Goal: Task Accomplishment & Management: Manage account settings

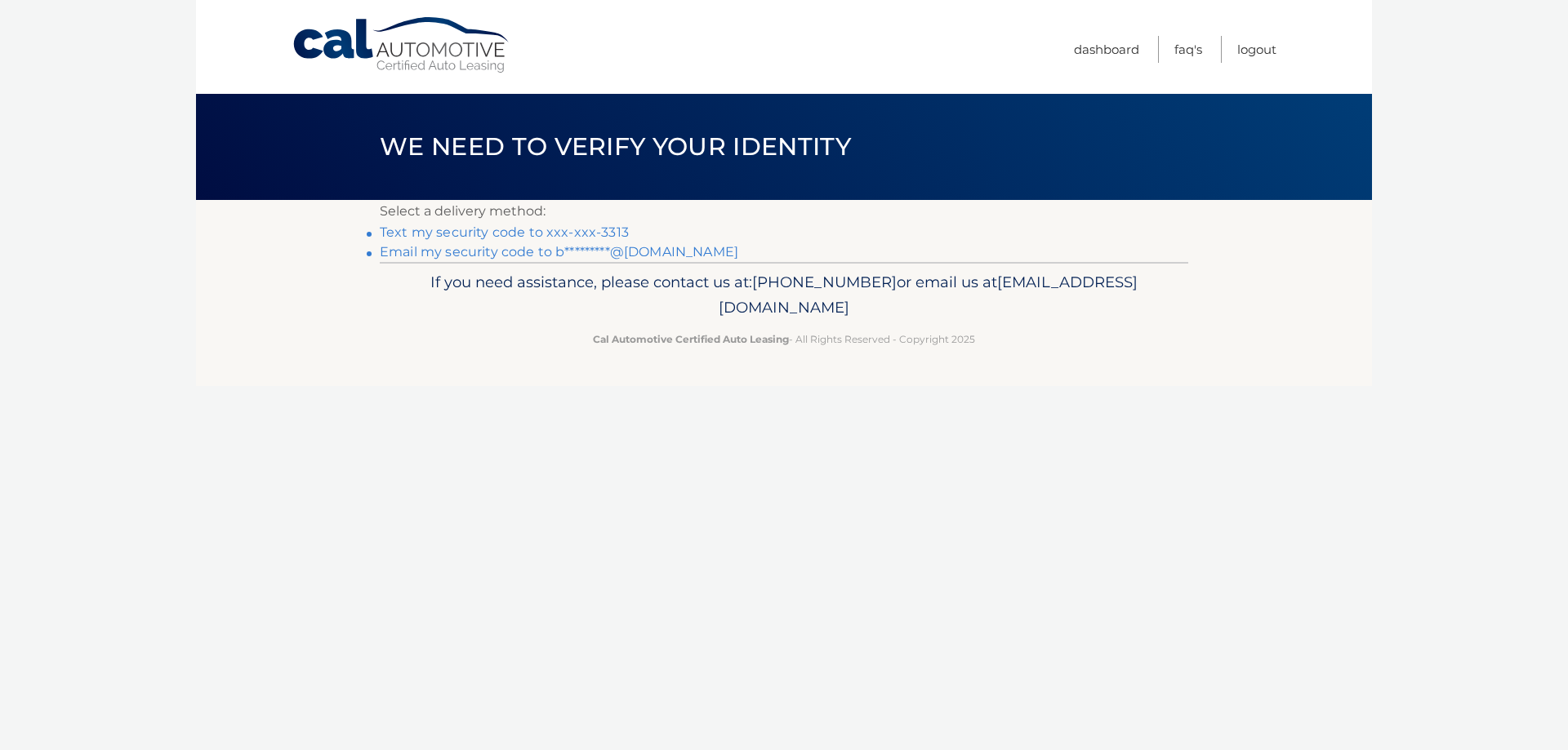
click at [468, 235] on link "Text my security code to xxx-xxx-3313" at bounding box center [504, 232] width 249 height 16
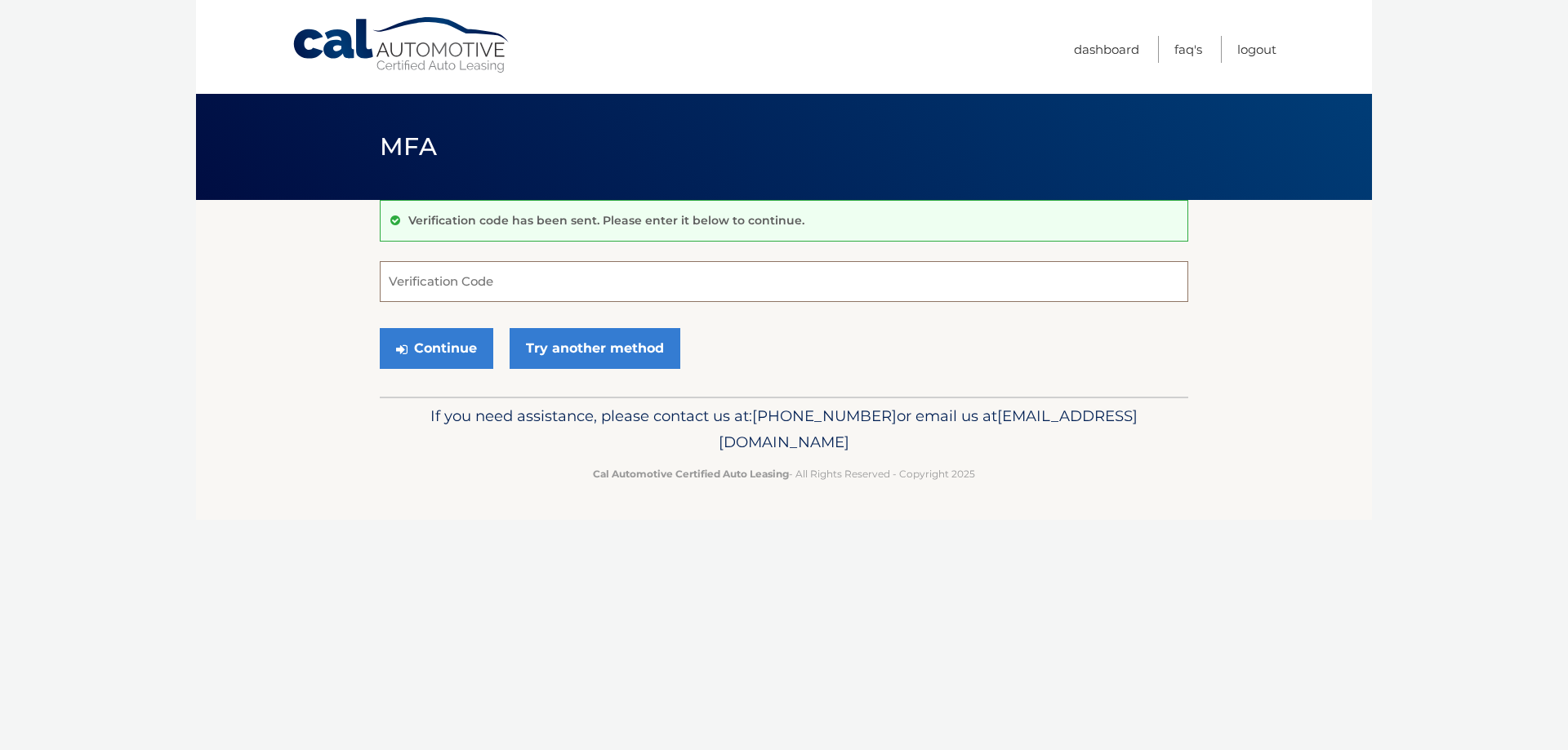
click at [459, 288] on input "Verification Code" at bounding box center [784, 281] width 809 height 41
type input "651283"
click at [444, 368] on button "Continue" at bounding box center [437, 348] width 114 height 41
